Goal: Information Seeking & Learning: Learn about a topic

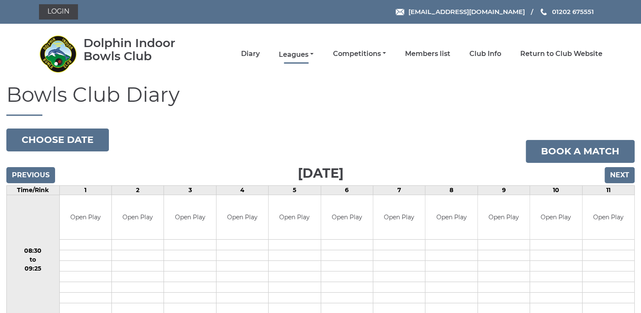
click at [295, 54] on link "Leagues" at bounding box center [296, 54] width 35 height 9
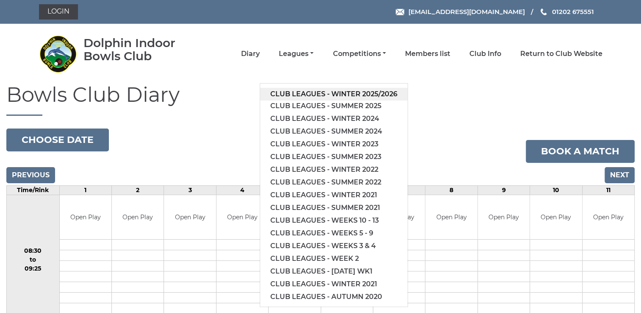
click at [306, 92] on link "Club leagues - Winter 2025/2026" at bounding box center [333, 94] width 147 height 13
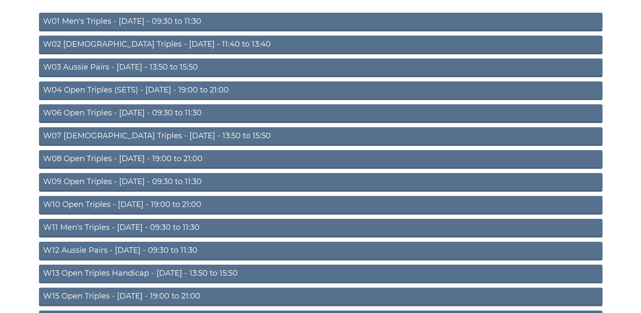
scroll to position [125, 0]
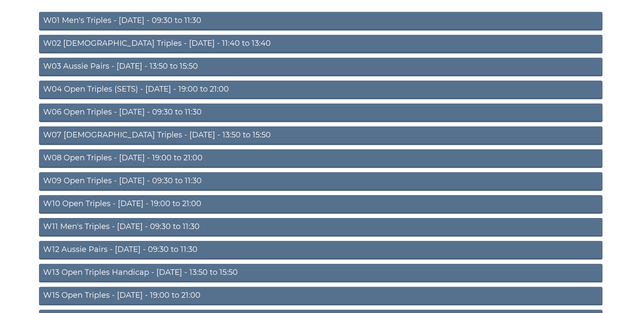
click at [136, 158] on link "W08 Open Triples - Tuesday - 19:00 to 21:00" at bounding box center [321, 158] width 564 height 19
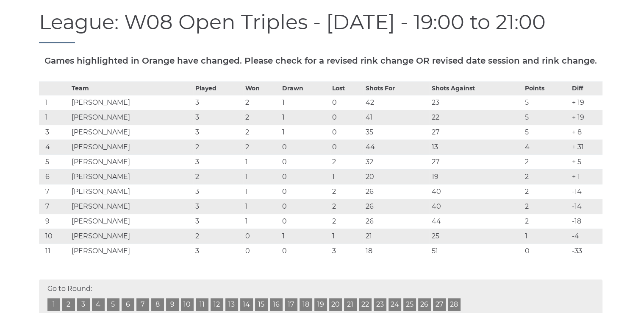
scroll to position [107, 0]
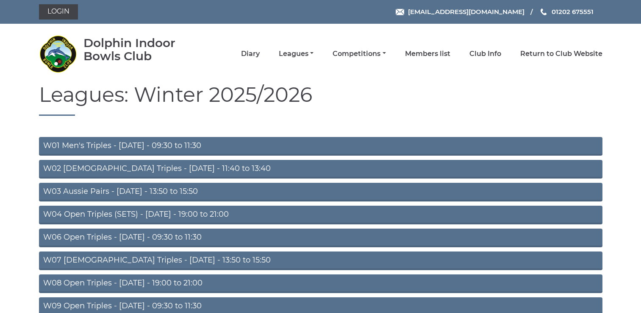
scroll to position [125, 0]
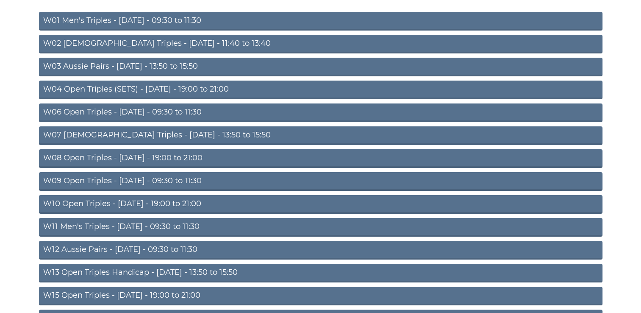
click at [134, 204] on link "W10 Open Triples - Wednesday - 19:00 to 21:00" at bounding box center [321, 204] width 564 height 19
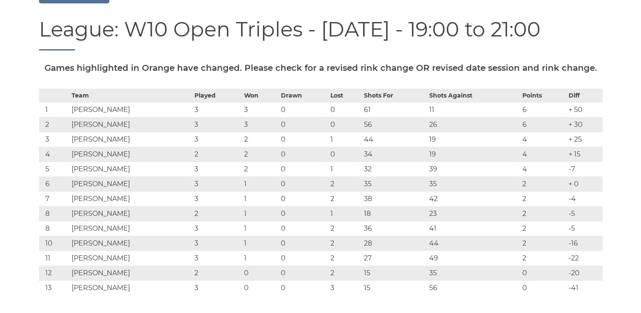
scroll to position [105, 0]
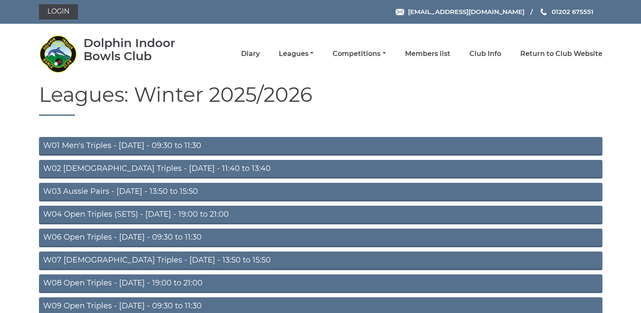
scroll to position [125, 0]
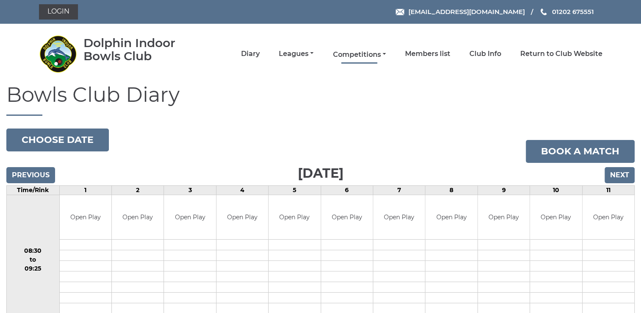
click at [353, 54] on link "Competitions" at bounding box center [359, 54] width 53 height 9
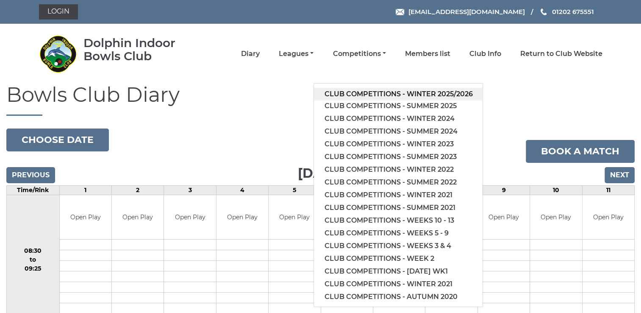
click at [377, 92] on link "Club competitions - Winter 2025/2026" at bounding box center [398, 94] width 169 height 13
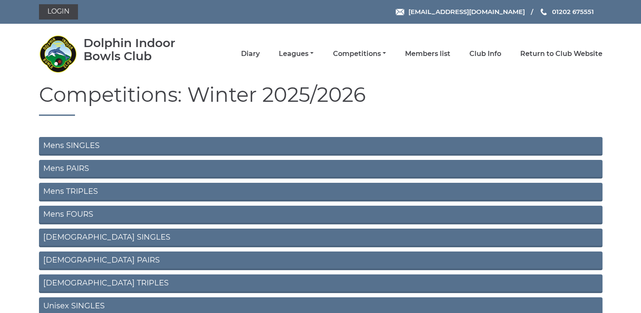
click at [58, 143] on link "Mens SINGLES" at bounding box center [321, 146] width 564 height 19
click at [79, 167] on link "Mens PAIRS" at bounding box center [321, 169] width 564 height 19
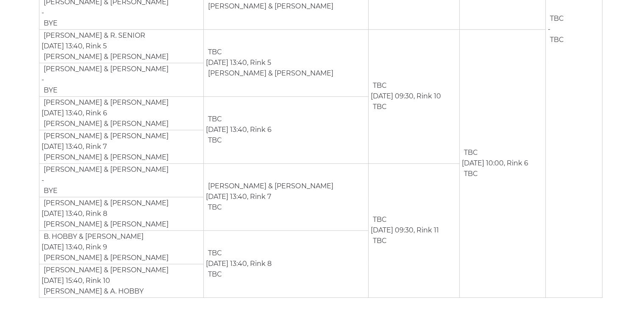
scroll to position [423, 0]
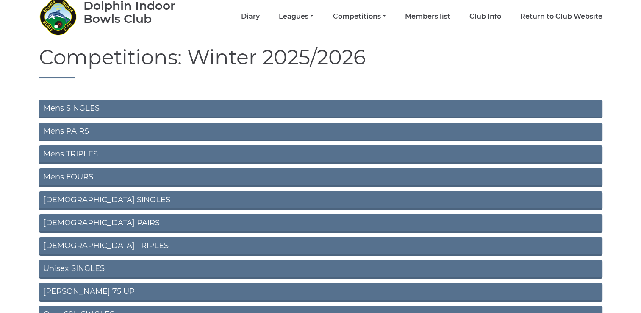
scroll to position [36, 0]
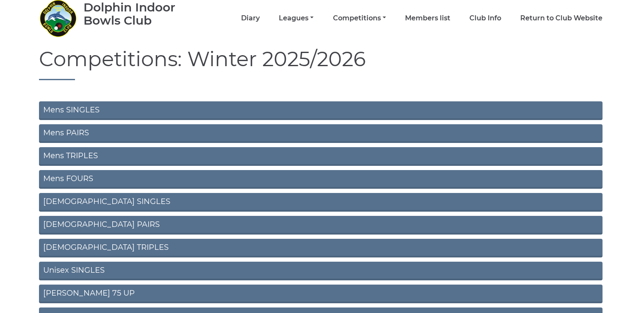
click at [52, 156] on link "Mens TRIPLES" at bounding box center [321, 156] width 564 height 19
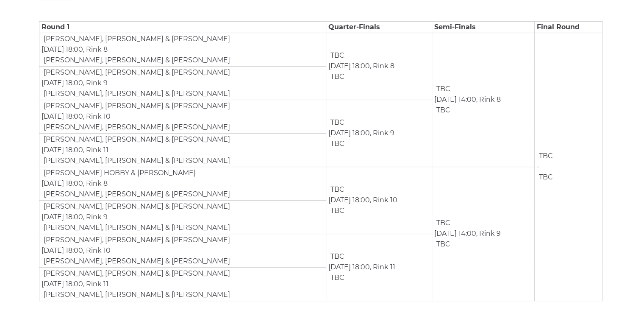
scroll to position [156, 0]
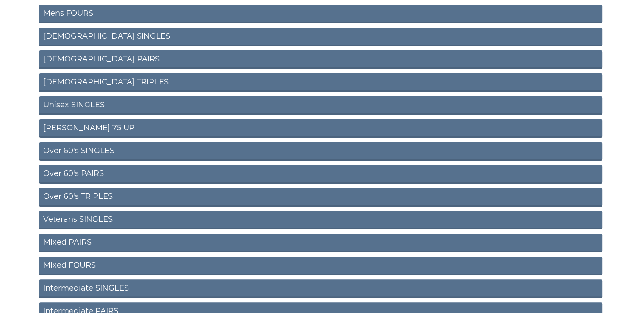
scroll to position [203, 0]
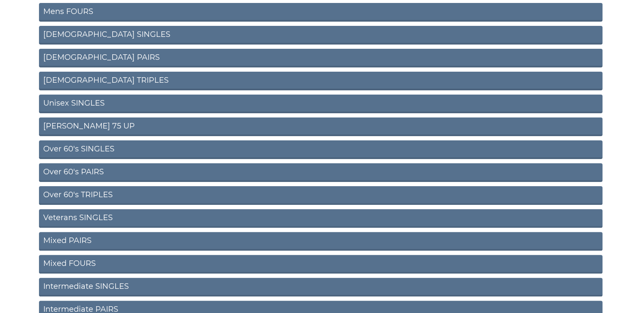
click at [53, 149] on link "Over 60's SINGLES" at bounding box center [321, 149] width 564 height 19
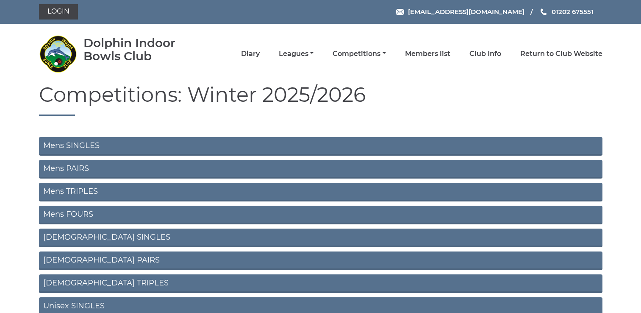
scroll to position [203, 0]
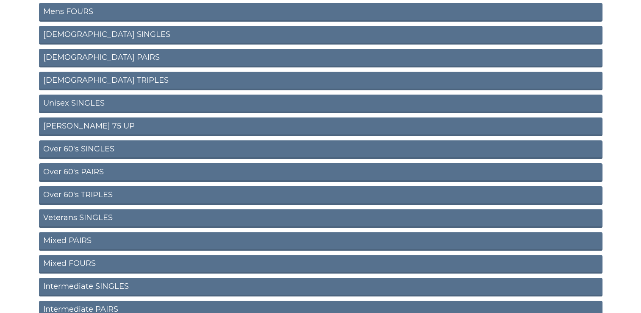
click at [98, 171] on link "Over 60's PAIRS" at bounding box center [321, 172] width 564 height 19
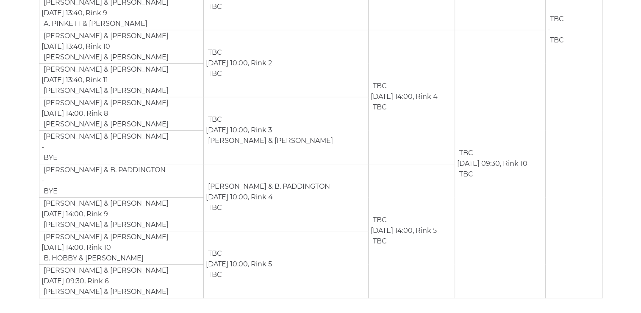
scroll to position [423, 0]
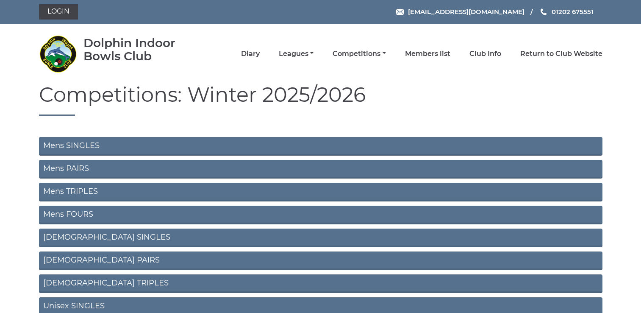
scroll to position [203, 0]
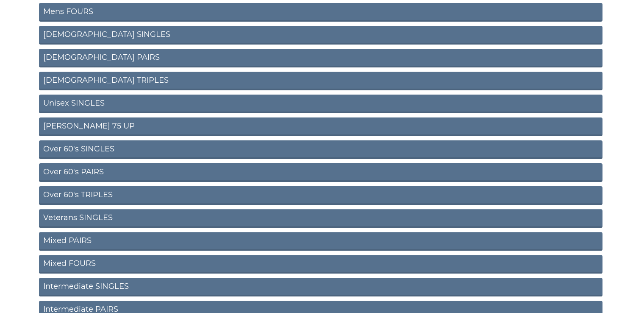
click at [92, 196] on link "Over 60's TRIPLES" at bounding box center [321, 195] width 564 height 19
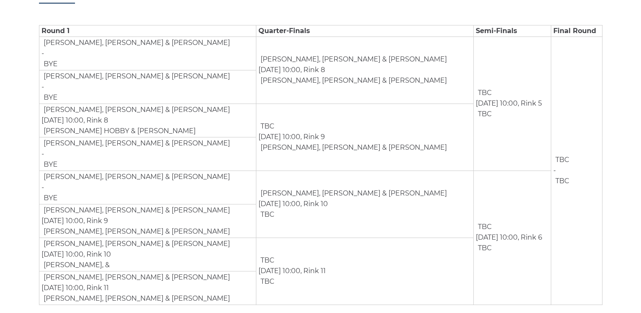
scroll to position [156, 0]
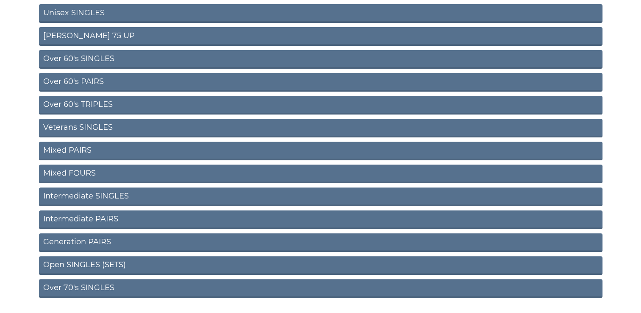
scroll to position [292, 0]
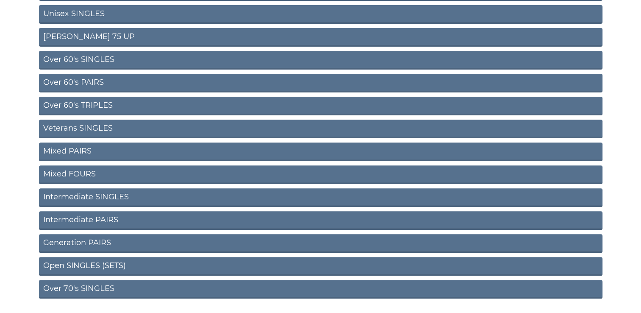
click at [56, 152] on link "Mixed PAIRS" at bounding box center [321, 151] width 564 height 19
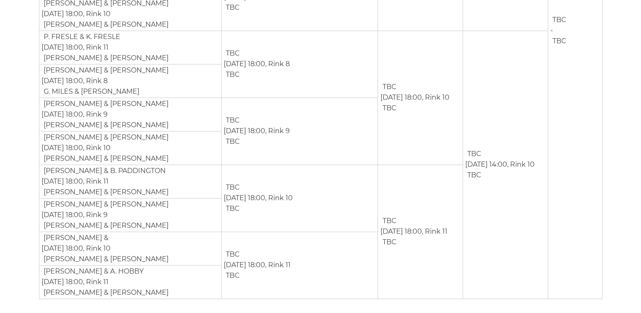
scroll to position [416, 0]
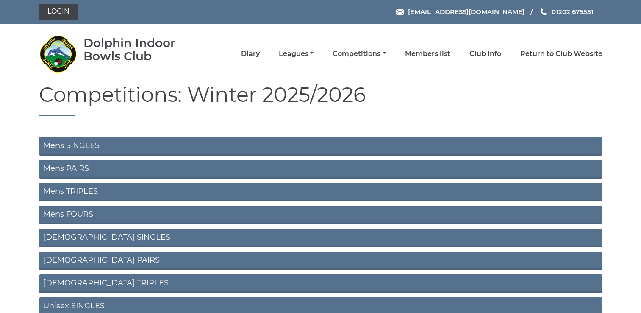
scroll to position [292, 0]
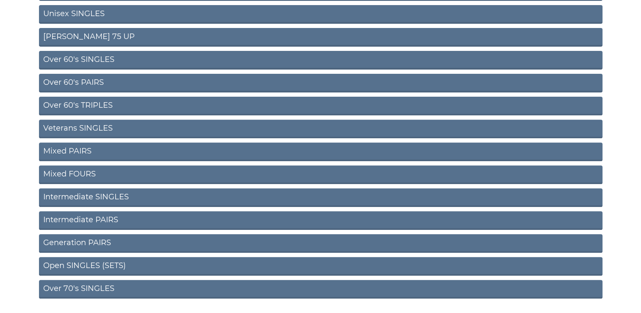
click at [57, 175] on link "Mixed FOURS" at bounding box center [321, 174] width 564 height 19
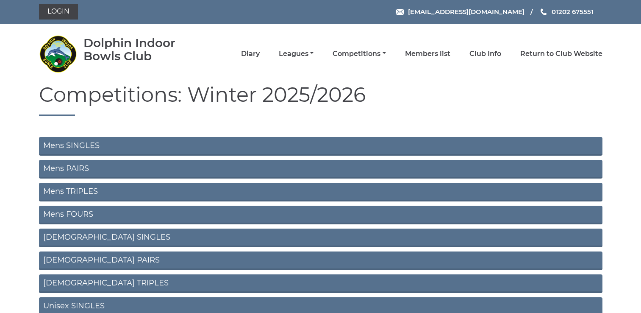
scroll to position [292, 0]
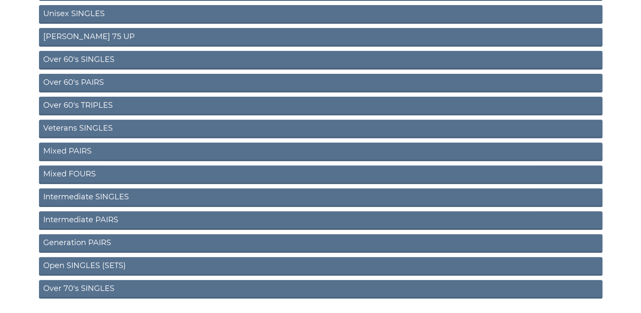
click at [78, 222] on link "Intermediate PAIRS" at bounding box center [321, 220] width 564 height 19
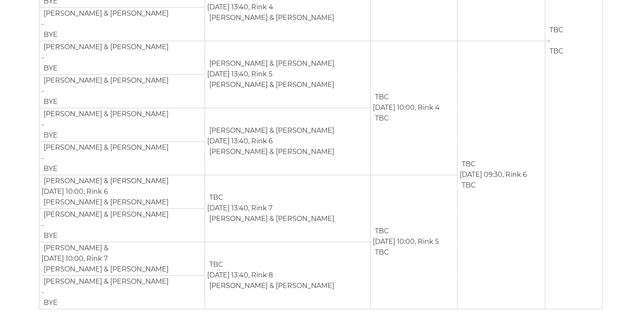
scroll to position [423, 0]
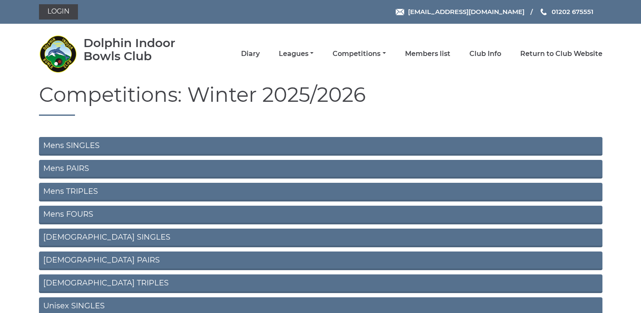
scroll to position [292, 0]
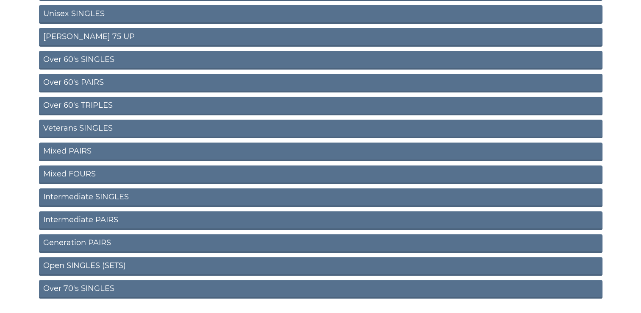
click at [75, 196] on link "Intermediate SINGLES" at bounding box center [321, 197] width 564 height 19
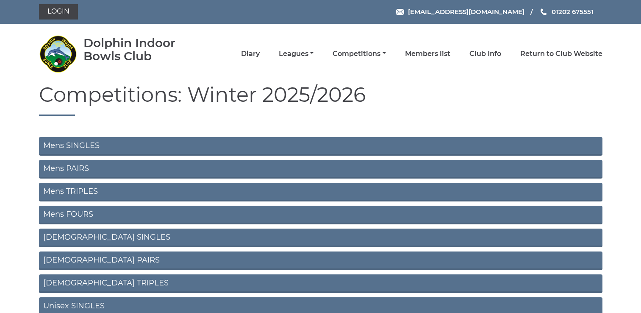
scroll to position [292, 0]
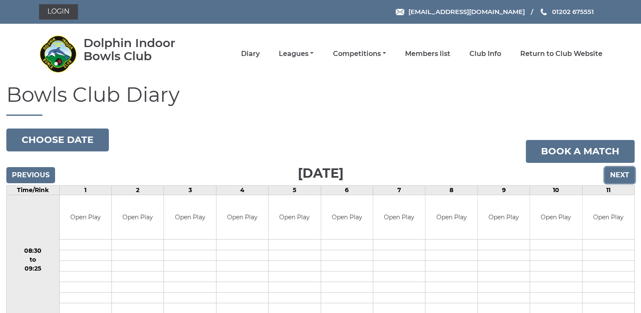
click at [624, 175] on input "Next" at bounding box center [620, 175] width 30 height 16
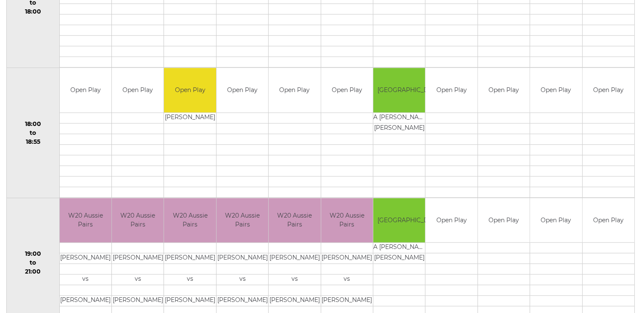
scroll to position [812, 0]
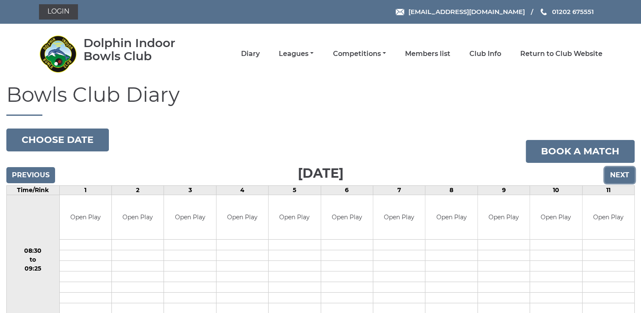
click at [621, 175] on input "Next" at bounding box center [620, 175] width 30 height 16
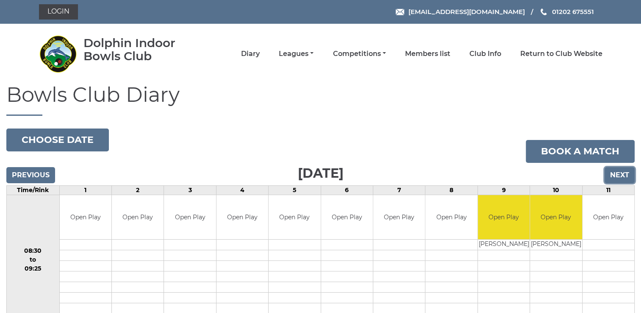
click at [622, 175] on input "Next" at bounding box center [620, 175] width 30 height 16
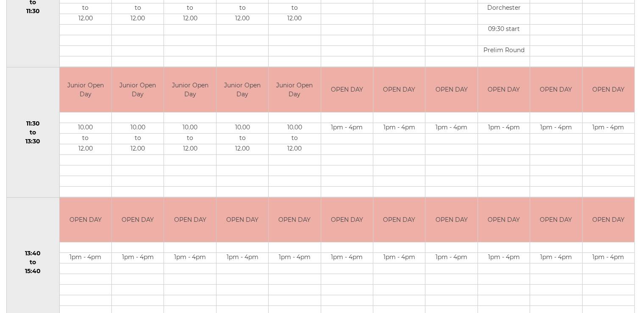
scroll to position [23, 0]
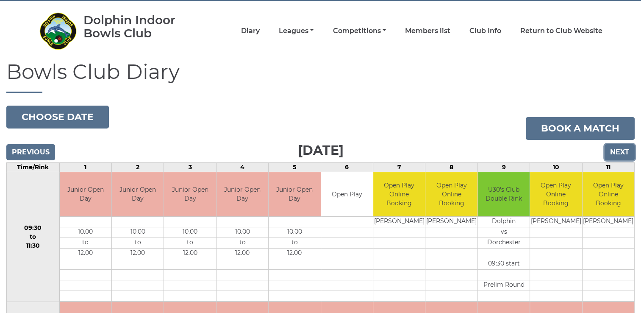
click at [617, 152] on input "Next" at bounding box center [620, 152] width 30 height 16
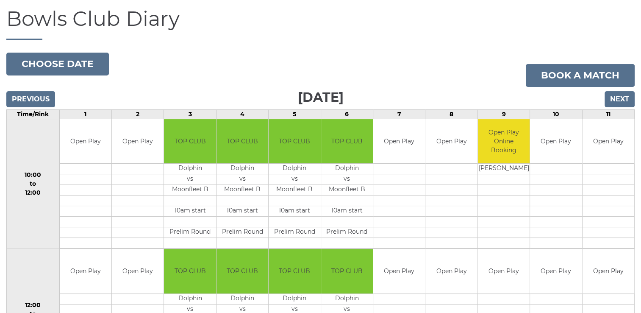
scroll to position [78, 0]
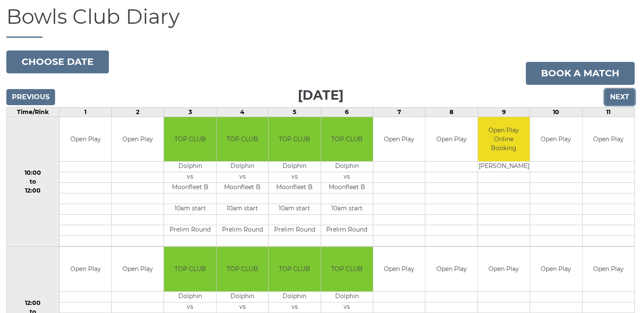
click at [615, 100] on input "Next" at bounding box center [620, 97] width 30 height 16
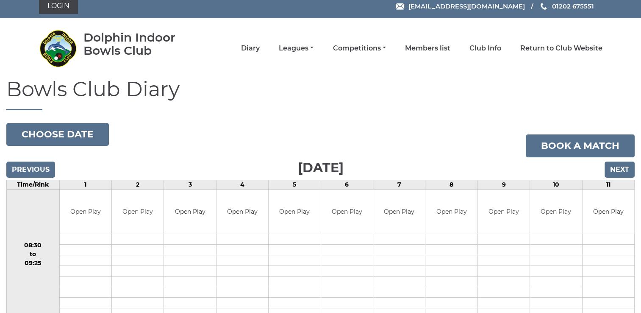
scroll to position [12, 0]
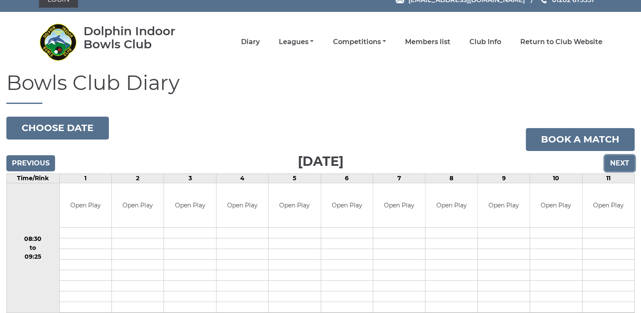
click at [624, 161] on input "Next" at bounding box center [620, 163] width 30 height 16
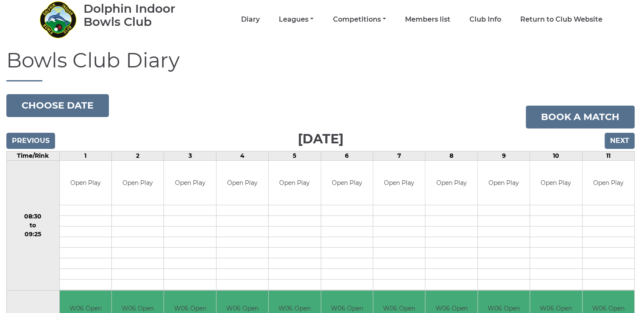
scroll to position [25, 0]
